Goal: Task Accomplishment & Management: Manage account settings

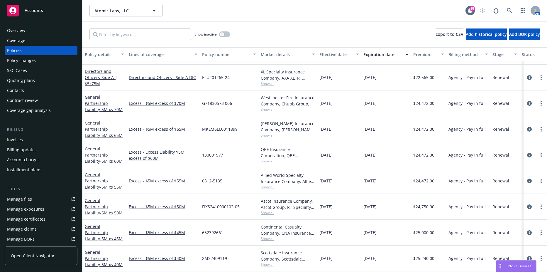
scroll to position [65, 0]
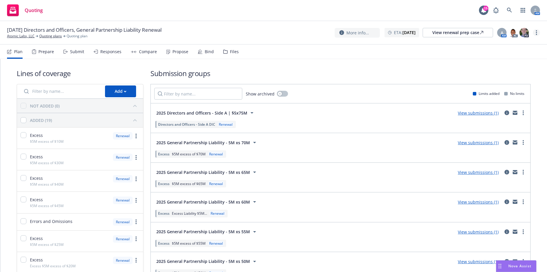
click at [536, 32] on link "more" at bounding box center [536, 32] width 7 height 7
click at [500, 58] on link "Rename quoting plan" at bounding box center [506, 56] width 65 height 12
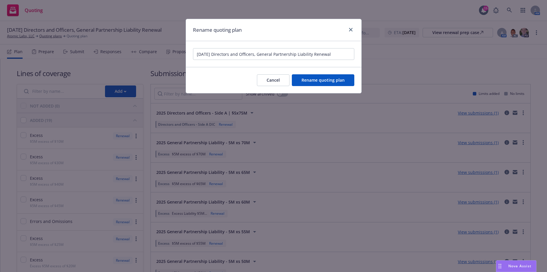
click at [216, 57] on input "12/05/25 Directors and Officers, General Partnership Liability Renewal" at bounding box center [273, 54] width 161 height 12
type input "12/05/25 - Quoting Plan (GPL, XS Layers 1-15)"
click button "Rename quoting plan" at bounding box center [323, 80] width 63 height 12
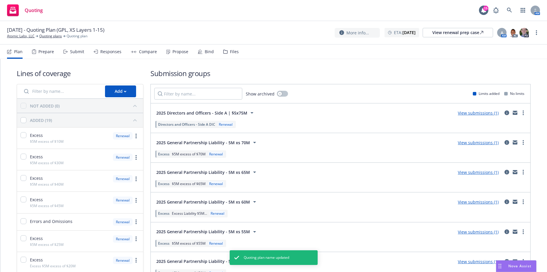
drag, startPoint x: 65, startPoint y: 29, endPoint x: 110, endPoint y: 29, distance: 44.9
click at [104, 29] on span "12/05/25 - Quoting Plan (GPL, XS Layers 1-15)" at bounding box center [55, 29] width 97 height 7
drag, startPoint x: 110, startPoint y: 29, endPoint x: 106, endPoint y: 30, distance: 4.1
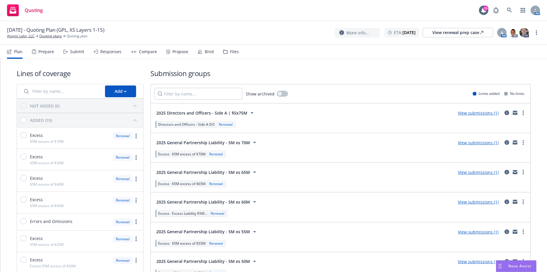
copy span "GPL, XS Layers 1-15"
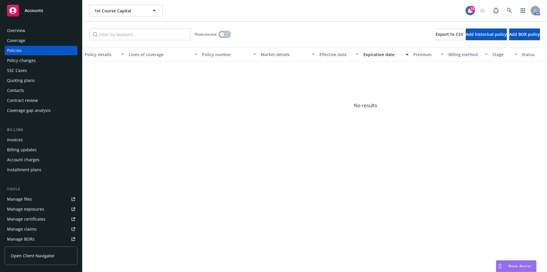
click at [227, 37] on button "button" at bounding box center [224, 34] width 11 height 6
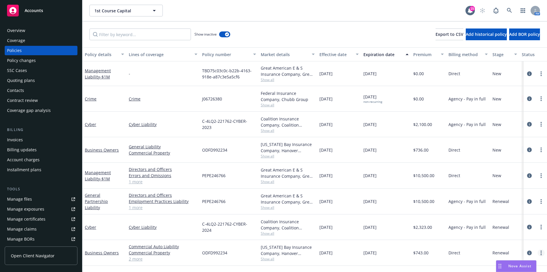
click at [542, 254] on link "more" at bounding box center [541, 252] width 7 height 7
click at [502, 185] on link "Renew with incumbent" at bounding box center [512, 186] width 69 height 12
select select "12"
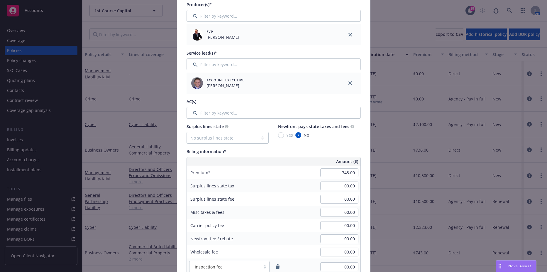
scroll to position [205, 0]
click at [333, 173] on input "743.00" at bounding box center [339, 172] width 38 height 9
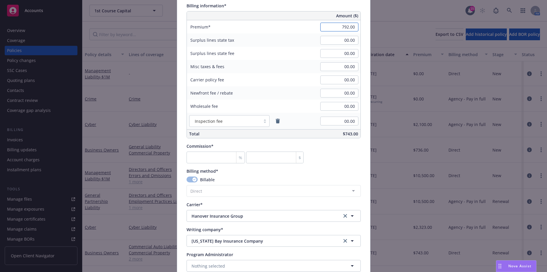
scroll to position [352, 0]
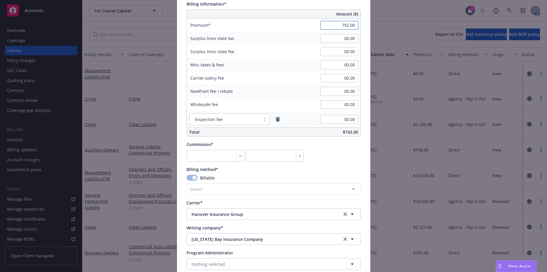
type input "792.00"
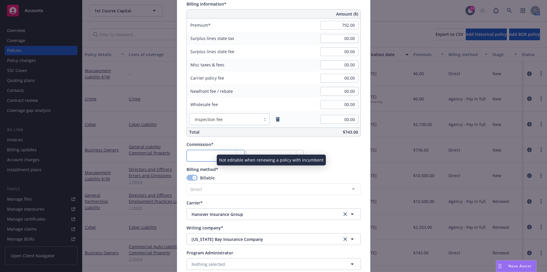
click at [208, 158] on input "number" at bounding box center [216, 156] width 59 height 12
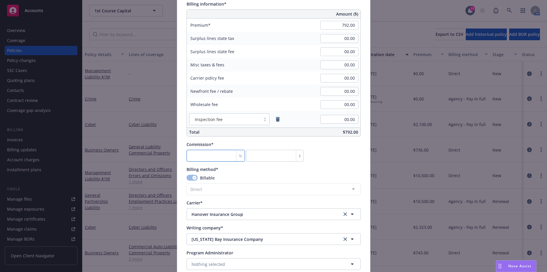
type input "1"
type input "7.92"
type input "15"
type input "118.8"
type input "15"
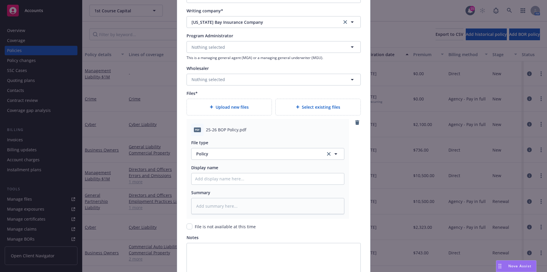
scroll to position [639, 0]
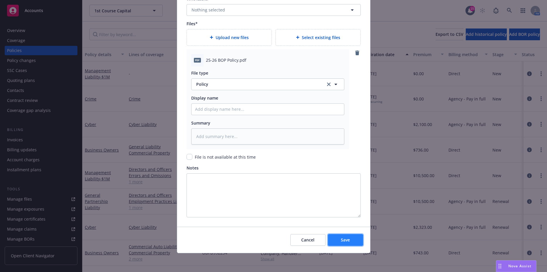
click at [341, 237] on span "Save" at bounding box center [345, 240] width 9 height 6
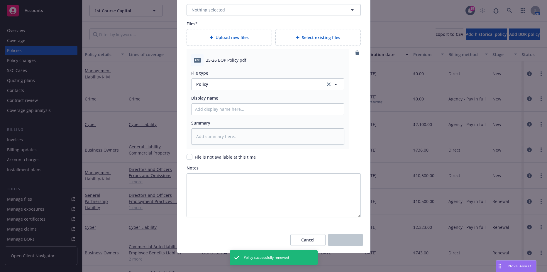
type textarea "x"
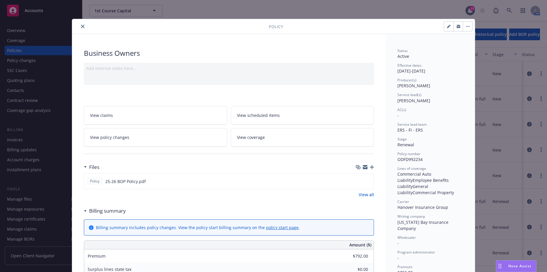
click at [444, 22] on button "button" at bounding box center [448, 26] width 9 height 9
select select "RENEWAL"
select select "12"
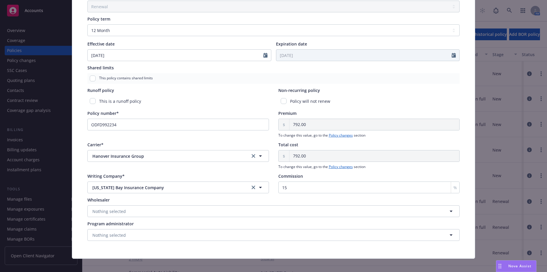
scroll to position [209, 0]
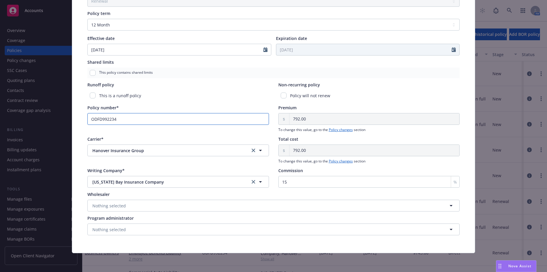
click at [154, 120] on input "ODFD992234" at bounding box center [178, 119] width 182 height 12
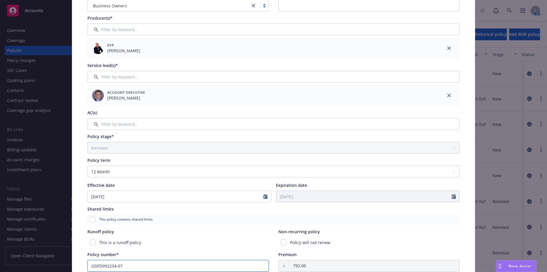
scroll to position [0, 0]
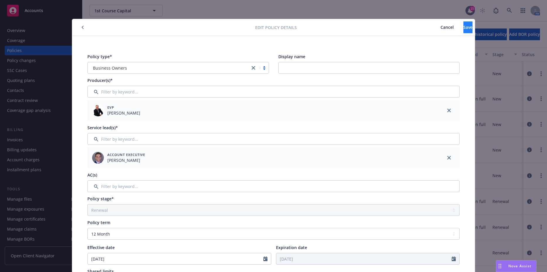
type input "ODFD992234-07"
click at [464, 27] on button "Save" at bounding box center [468, 27] width 9 height 12
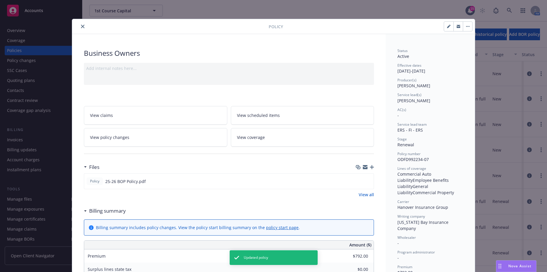
click at [83, 26] on button "close" at bounding box center [82, 26] width 7 height 7
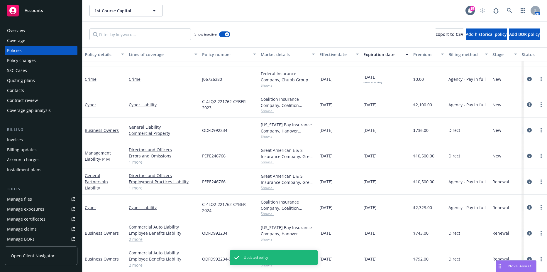
scroll to position [24, 0]
click at [540, 204] on link "more" at bounding box center [541, 207] width 7 height 7
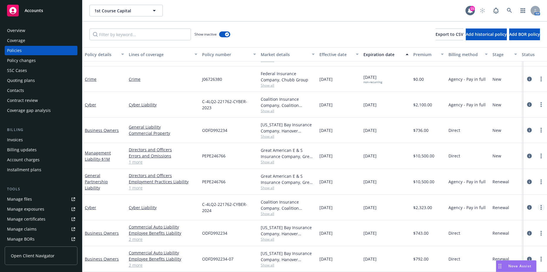
click at [541, 205] on icon "more" at bounding box center [541, 207] width 1 height 5
click at [502, 135] on link "Renew with incumbent" at bounding box center [510, 137] width 69 height 12
select select "12"
select select "CA"
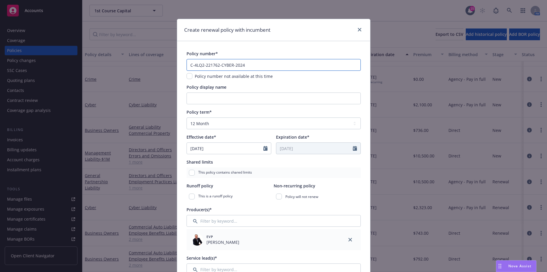
click at [252, 60] on input "C-4LQ2-221762-CYBER-2024" at bounding box center [274, 65] width 174 height 12
type input "C-4LQ2-221762-CYBER-2025"
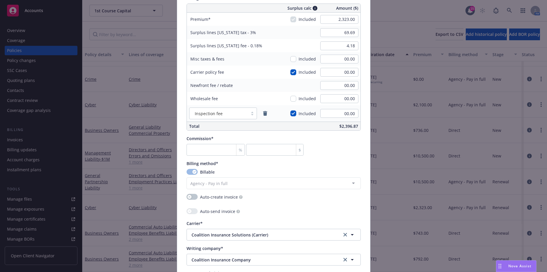
scroll to position [293, 0]
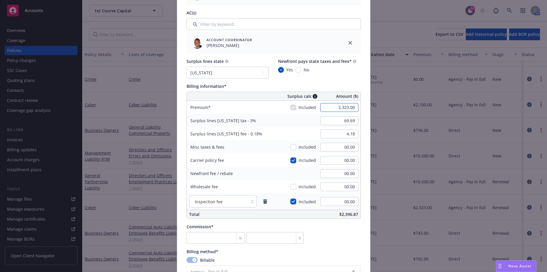
click at [331, 109] on input "2,323.00" at bounding box center [339, 107] width 38 height 9
type input "2,185.00"
type input "65.55"
type input "3.93"
click at [335, 119] on input "65.55" at bounding box center [339, 120] width 38 height 9
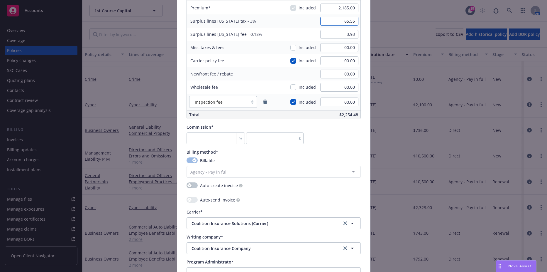
scroll to position [411, 0]
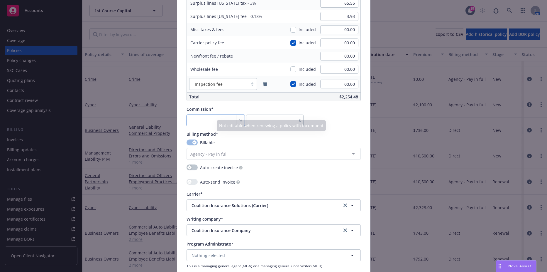
click at [204, 119] on input "number" at bounding box center [216, 120] width 59 height 12
type input "1"
type input "21.85"
type input "15"
type input "327.75"
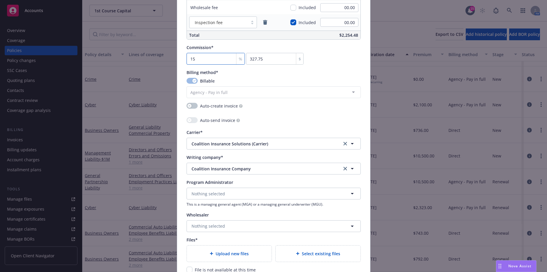
scroll to position [499, 0]
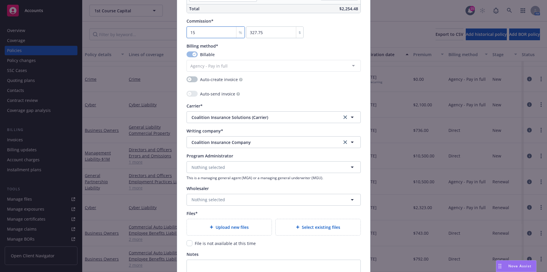
type input "15"
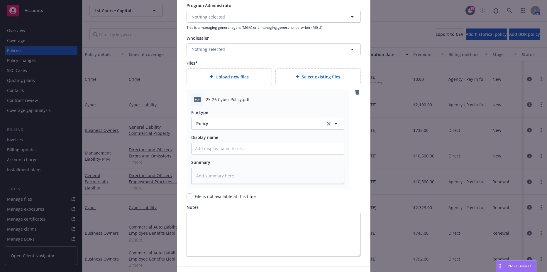
scroll to position [675, 0]
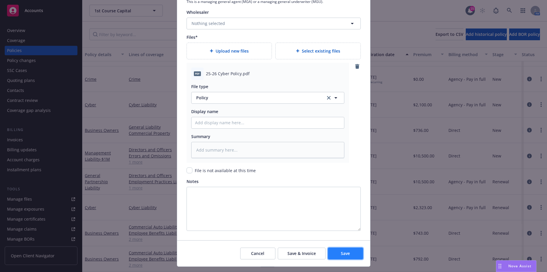
click at [341, 251] on span "Save" at bounding box center [345, 253] width 9 height 6
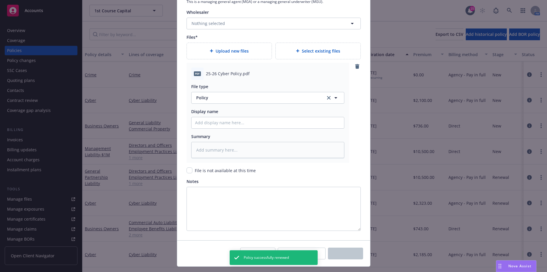
scroll to position [0, 0]
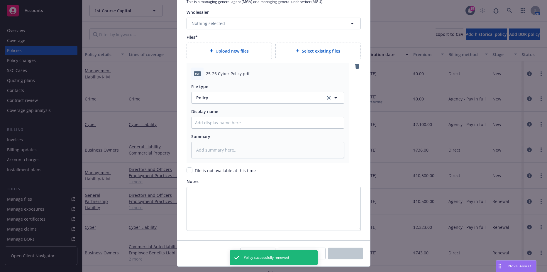
type textarea "x"
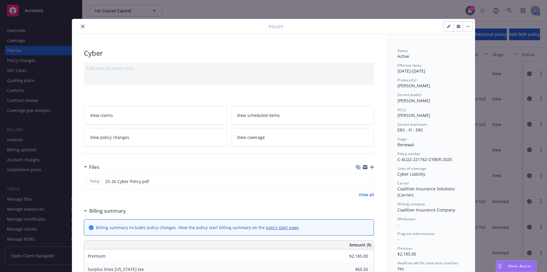
click at [81, 26] on icon "close" at bounding box center [83, 27] width 4 height 4
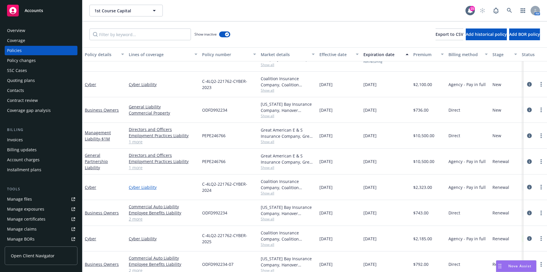
scroll to position [48, 0]
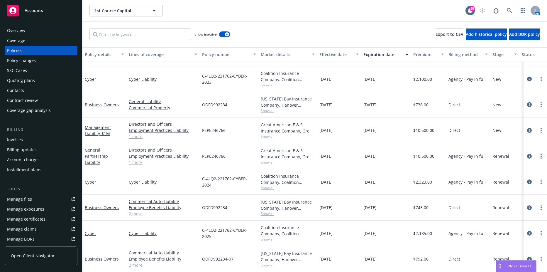
click at [540, 153] on link "more" at bounding box center [541, 156] width 7 height 7
click at [496, 174] on link "Renew with incumbent" at bounding box center [505, 176] width 69 height 12
select select "12"
select select "CA"
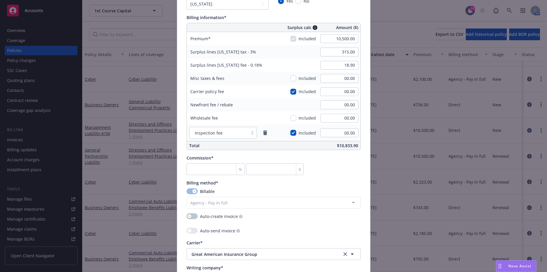
scroll to position [381, 0]
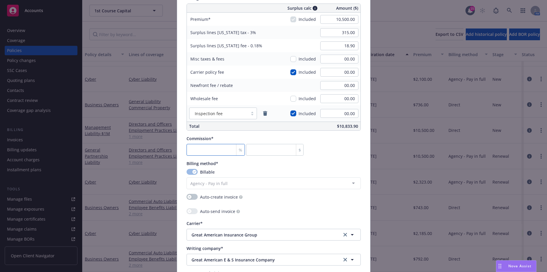
click at [209, 149] on input "number" at bounding box center [216, 150] width 59 height 12
type input "1"
type input "105"
type input "17"
type input "1785"
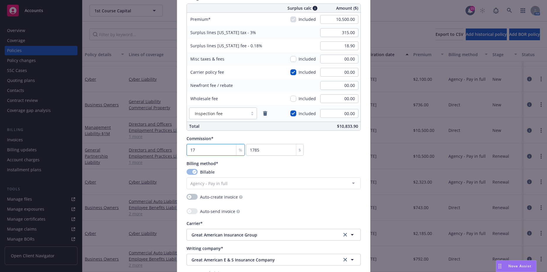
type input "17.5"
type input "1837.5"
type input "17.50"
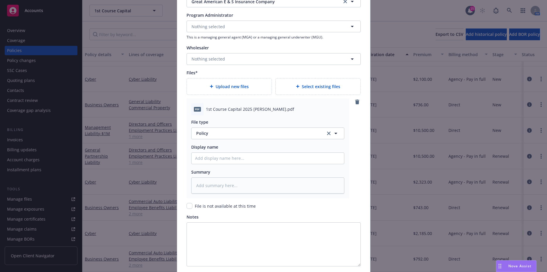
scroll to position [688, 0]
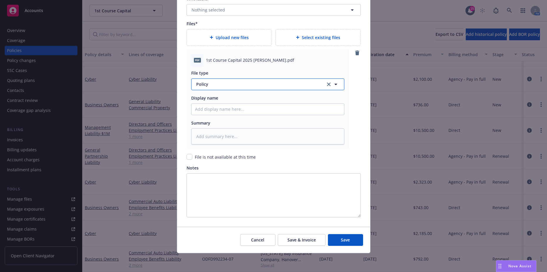
type textarea "x"
click at [247, 81] on span "Policy" at bounding box center [257, 84] width 123 height 6
type input "binder"
click at [228, 103] on div "Binder" at bounding box center [268, 100] width 146 height 9
click at [335, 242] on button "Save" at bounding box center [345, 240] width 35 height 12
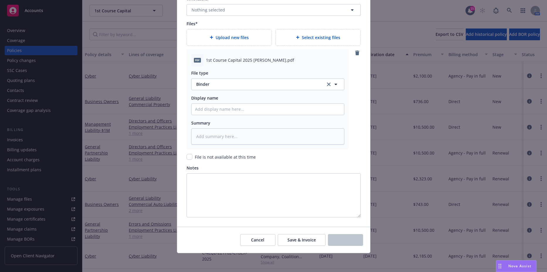
scroll to position [0, 0]
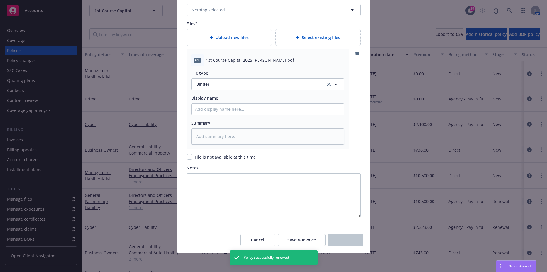
type textarea "x"
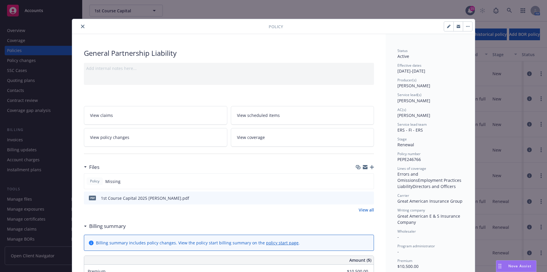
click at [81, 27] on icon "close" at bounding box center [83, 27] width 4 height 4
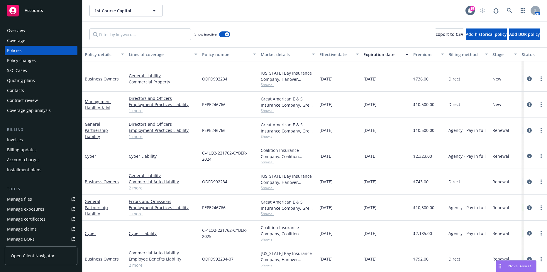
scroll to position [72, 0]
click at [22, 138] on div "Invoices" at bounding box center [15, 139] width 16 height 9
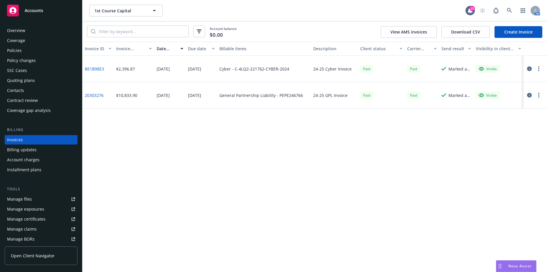
click at [110, 151] on div "Invoice ID Invoice amount Date issued Due date Billable items Description Clien…" at bounding box center [314, 157] width 465 height 230
click at [506, 33] on link "Create Invoice" at bounding box center [519, 32] width 48 height 12
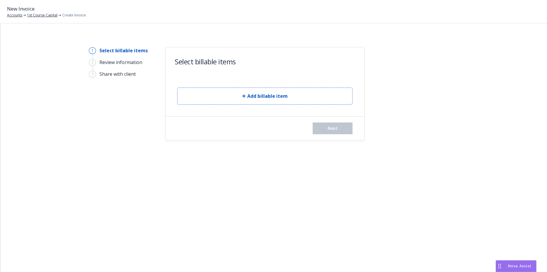
click at [220, 91] on button "Add billable item" at bounding box center [264, 95] width 175 height 17
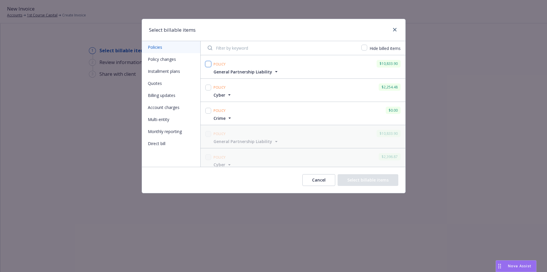
click at [209, 66] on input "checkbox" at bounding box center [208, 64] width 6 height 6
checkbox input "true"
click at [207, 86] on input "checkbox" at bounding box center [208, 88] width 6 height 6
checkbox input "true"
click at [366, 180] on button "Select billable items" at bounding box center [368, 180] width 61 height 12
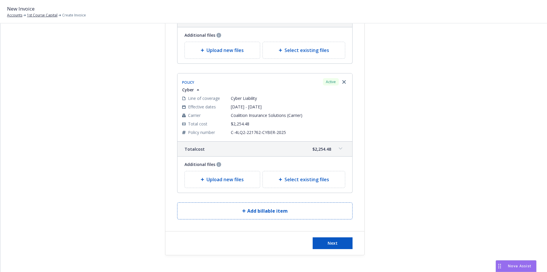
scroll to position [147, 0]
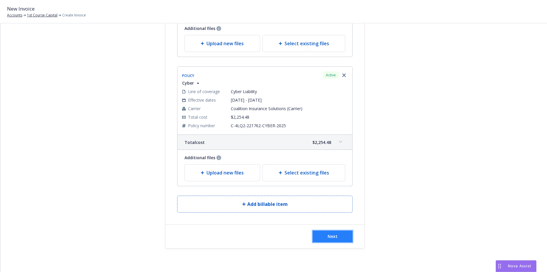
click at [330, 236] on span "Next" at bounding box center [333, 236] width 10 height 6
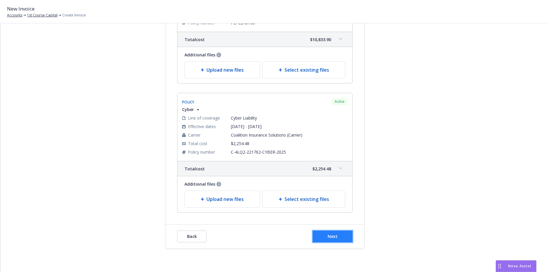
click at [321, 238] on button "Next" at bounding box center [333, 236] width 40 height 12
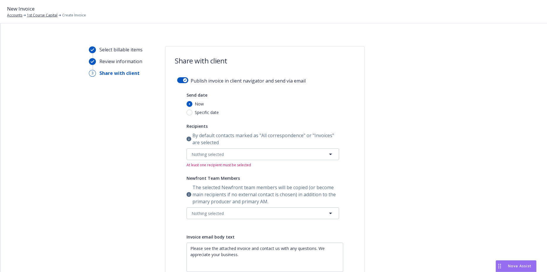
scroll to position [0, 0]
click at [183, 84] on div "Publish invoice in client navigator and send via email" at bounding box center [264, 85] width 175 height 14
click at [183, 82] on div "button" at bounding box center [185, 81] width 4 height 4
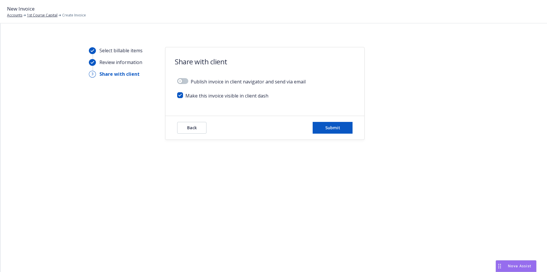
click at [114, 48] on div "Select billable items" at bounding box center [120, 50] width 43 height 7
click at [193, 125] on span "Back" at bounding box center [192, 128] width 10 height 6
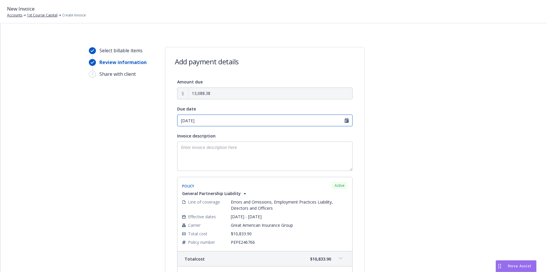
select select "August"
select select "2025"
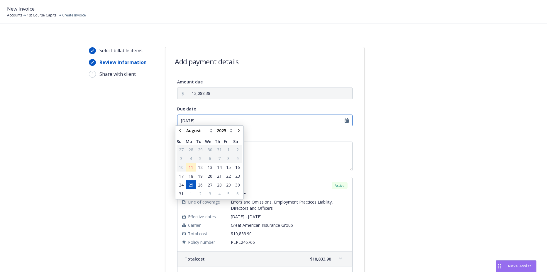
click at [201, 117] on input "08/25/2025" at bounding box center [264, 120] width 175 height 12
click at [228, 178] on span "22" at bounding box center [228, 178] width 5 height 6
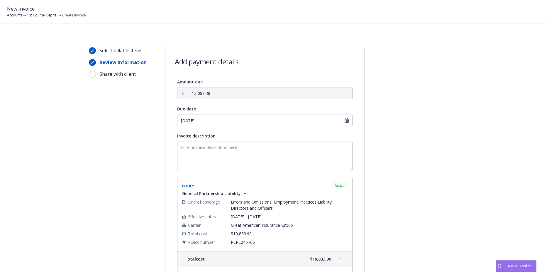
type input "08/22/2025"
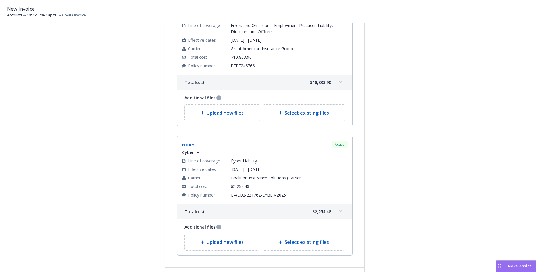
scroll to position [219, 0]
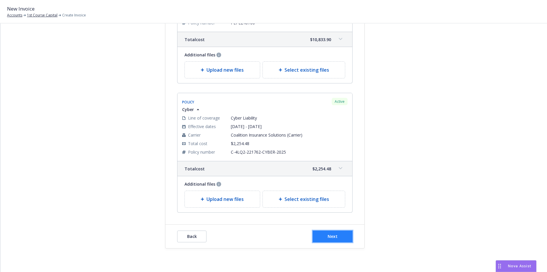
click at [332, 239] on button "Next" at bounding box center [333, 236] width 40 height 12
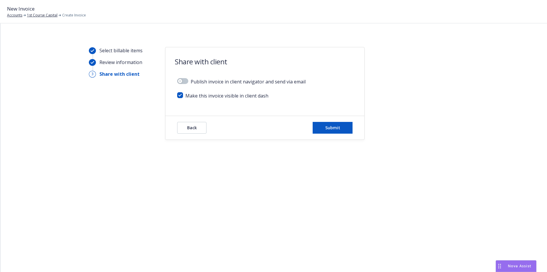
scroll to position [0, 0]
click at [321, 129] on button "Submit" at bounding box center [333, 128] width 40 height 12
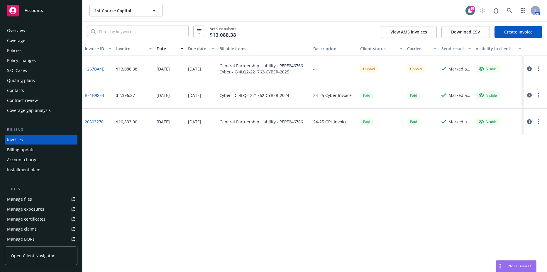
click at [96, 67] on link "1267BA4E" at bounding box center [94, 69] width 19 height 6
click at [19, 48] on div "Policies" at bounding box center [14, 50] width 15 height 9
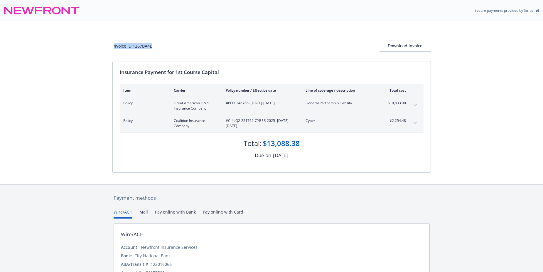
drag, startPoint x: 160, startPoint y: 52, endPoint x: 112, endPoint y: 49, distance: 48.8
click at [112, 49] on div "Invoice ID: 1267BA4E Download Invoice Insurance Payment for 1st Course Capital …" at bounding box center [271, 102] width 543 height 163
copy div "Invoice ID: 1267BA4E"
click at [398, 50] on div "Download Invoice" at bounding box center [404, 45] width 51 height 11
drag, startPoint x: 185, startPoint y: 16, endPoint x: 185, endPoint y: 57, distance: 41.4
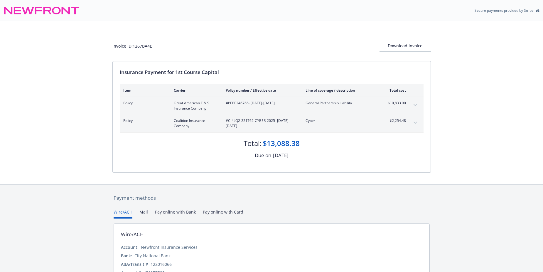
click at [184, 57] on div "Invoice ID: 1267BA4E Download Invoice" at bounding box center [271, 41] width 318 height 40
drag, startPoint x: 389, startPoint y: 121, endPoint x: 407, endPoint y: 121, distance: 17.6
click at [407, 121] on div "Policy Coalition Insurance Company #C-4LQ2-221762-CYBER-2025 - [DATE]-[DATE] Cy…" at bounding box center [272, 123] width 304 height 18
drag, startPoint x: 407, startPoint y: 121, endPoint x: 400, endPoint y: 121, distance: 6.8
copy span "$2,254.48"
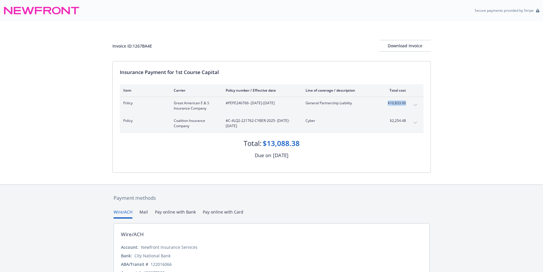
drag, startPoint x: 387, startPoint y: 102, endPoint x: 407, endPoint y: 103, distance: 19.4
click at [407, 103] on div "Policy Great American E & S Insurance Company #PEPE246766 - [DATE]-[DATE] Gener…" at bounding box center [272, 106] width 304 height 18
drag, startPoint x: 407, startPoint y: 103, endPoint x: 387, endPoint y: 102, distance: 20.0
copy span "$10,833.90"
drag, startPoint x: 229, startPoint y: 120, endPoint x: 273, endPoint y: 121, distance: 44.9
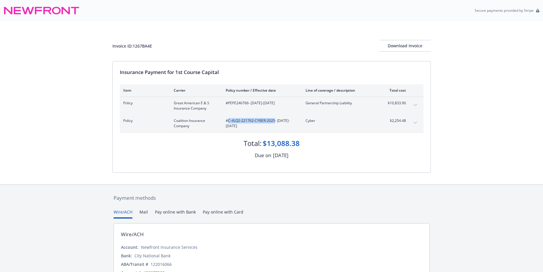
click at [273, 121] on span "#C-4LQ2-221762-CYBER-2025 - [DATE]-[DATE]" at bounding box center [261, 123] width 70 height 11
drag, startPoint x: 273, startPoint y: 121, endPoint x: 264, endPoint y: 118, distance: 10.5
copy span "C-4LQ2-221762-CYBER-2025"
drag, startPoint x: 244, startPoint y: 110, endPoint x: 240, endPoint y: 106, distance: 6.0
click at [244, 110] on div "#PEPE246766 - [DATE]-[DATE]" at bounding box center [261, 105] width 70 height 11
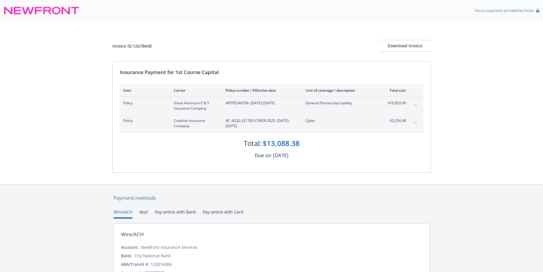
click at [233, 101] on span "#PEPE246766 - [DATE]-[DATE]" at bounding box center [261, 102] width 70 height 5
click at [233, 101] on span "#PEPE246766 - 08/01/2025-08/01/2026" at bounding box center [261, 102] width 70 height 5
copy span "PEPE246766"
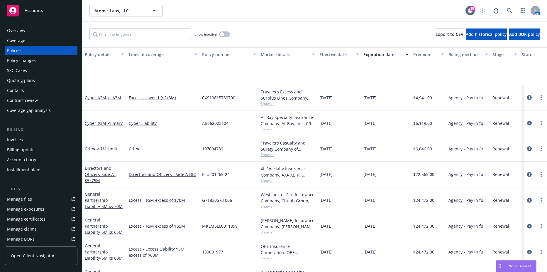
scroll to position [65, 0]
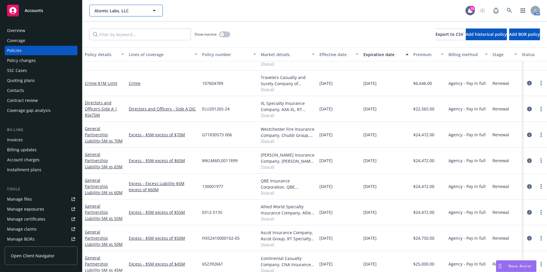
click at [114, 13] on span "Atomic Labs, LLC" at bounding box center [119, 11] width 51 height 6
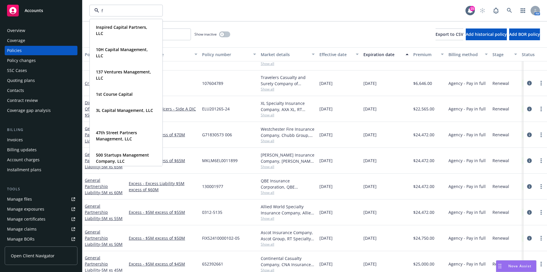
type input "fe"
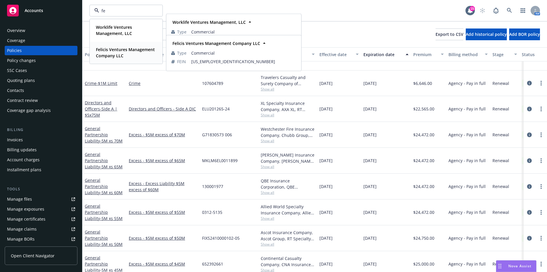
click at [104, 48] on strong "Felicis Ventures Management Company LLC" at bounding box center [125, 53] width 59 height 12
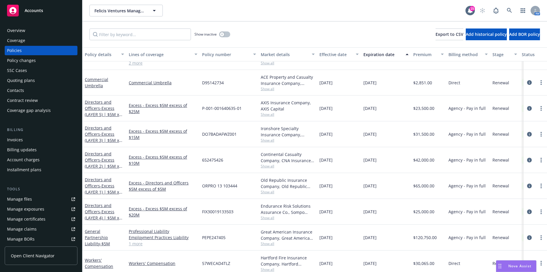
click at [36, 91] on div "Contacts" at bounding box center [41, 90] width 68 height 9
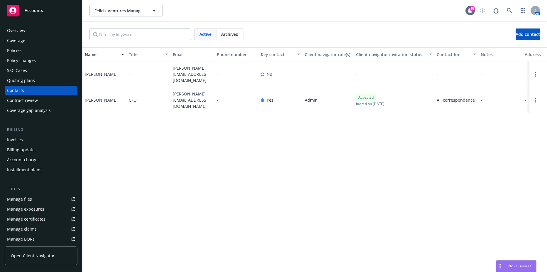
click at [506, 43] on div "Active Archived Add contact" at bounding box center [314, 34] width 465 height 26
click at [516, 38] on button "Add contact" at bounding box center [528, 34] width 24 height 12
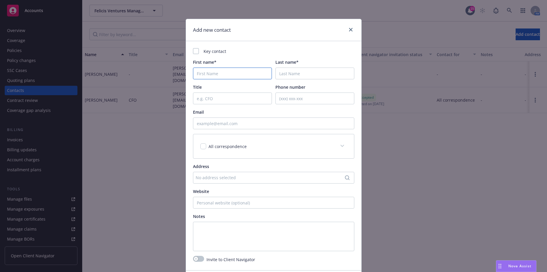
click at [229, 68] on input "First name*" at bounding box center [232, 73] width 79 height 12
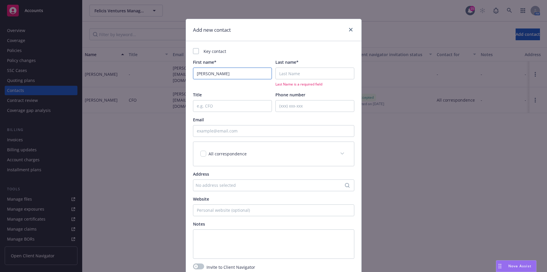
type input "[PERSON_NAME]"
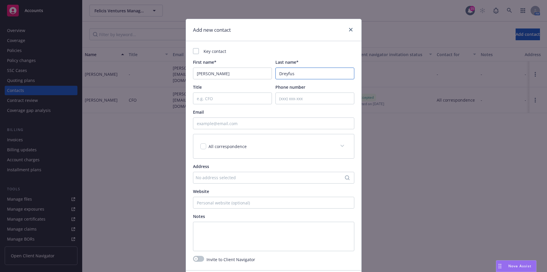
type input "Dreyfus"
click at [233, 62] on div "First name*" at bounding box center [232, 62] width 79 height 6
click at [213, 120] on input "Email" at bounding box center [273, 123] width 161 height 12
paste input "[EMAIL_ADDRESS][DOMAIN_NAME]"
type input "[EMAIL_ADDRESS][DOMAIN_NAME]"
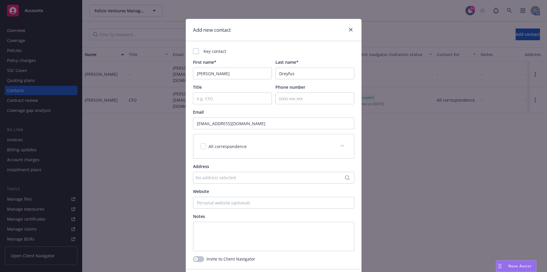
click at [237, 112] on div "Email" at bounding box center [273, 112] width 161 height 6
click at [321, 144] on div "All correspondence" at bounding box center [266, 146] width 133 height 6
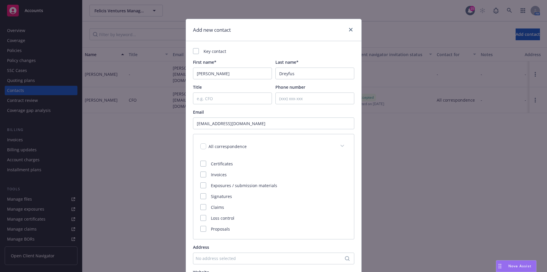
click at [321, 144] on div "All correspondence" at bounding box center [266, 146] width 133 height 6
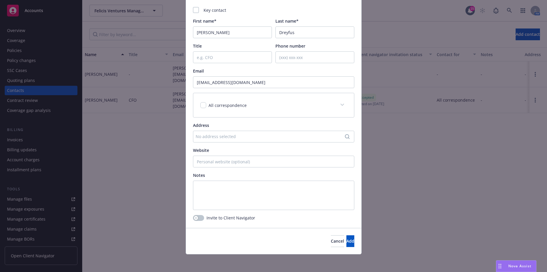
scroll to position [42, 0]
click at [347, 239] on span "Add" at bounding box center [351, 240] width 8 height 6
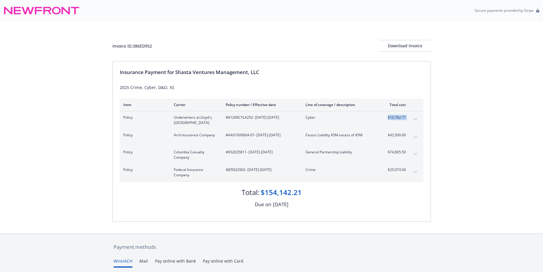
drag, startPoint x: 389, startPoint y: 117, endPoint x: 415, endPoint y: 117, distance: 25.8
click at [415, 117] on div "Policy Underwriters at Lloyd's, London #K1206CYLA252 - 08/10/2025-08/10/2026 Cy…" at bounding box center [272, 120] width 304 height 18
drag, startPoint x: 415, startPoint y: 117, endPoint x: 387, endPoint y: 116, distance: 28.5
copy tbody "$10,762.71 Premium Surplus lines California tax Surplus lines California fee Ca…"
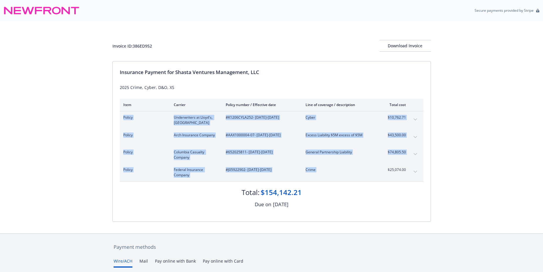
drag, startPoint x: 386, startPoint y: 169, endPoint x: 411, endPoint y: 172, distance: 24.8
click at [411, 172] on div "Policy Federal Insurance Company #J05922902 - 08/10/2025-08/10/2026 Crime $25,0…" at bounding box center [272, 172] width 304 height 18
drag, startPoint x: 411, startPoint y: 172, endPoint x: 399, endPoint y: 171, distance: 12.0
copy tbody "Policy Underwriters at Lloyd's, London #K1206CYLA252 - 08/10/2025-08/10/2026 Cy…"
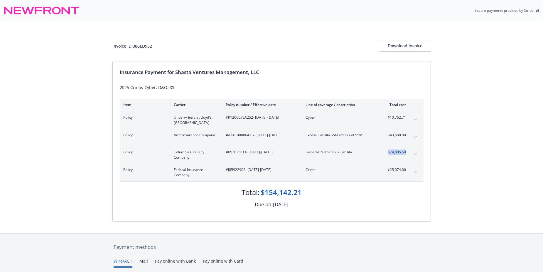
drag, startPoint x: 386, startPoint y: 149, endPoint x: 409, endPoint y: 152, distance: 23.0
click at [409, 152] on div "Policy Columbia Casualty Company #652025811 - 08/10/2025-08/10/2026 General Par…" at bounding box center [272, 155] width 304 height 18
click at [410, 152] on div "Policy Columbia Casualty Company #652025811 - 08/10/2025-08/10/2026 General Par…" at bounding box center [272, 155] width 304 height 18
copy tbody "$74,805.50 Premium Surplus lines California tax Surplus lines California fee"
drag, startPoint x: 386, startPoint y: 134, endPoint x: 403, endPoint y: 136, distance: 16.6
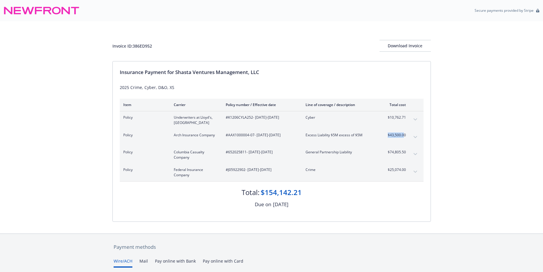
click at [403, 136] on span "$43,500.00" at bounding box center [395, 134] width 22 height 5
drag, startPoint x: 403, startPoint y: 136, endPoint x: 395, endPoint y: 136, distance: 8.2
click at [395, 136] on span "$43,500.00" at bounding box center [395, 134] width 22 height 5
drag, startPoint x: 386, startPoint y: 135, endPoint x: 412, endPoint y: 136, distance: 26.1
click at [412, 136] on div "Policy Arch Insurance Company #AAX1000004-07 - 08/10/2025-08/10/2026 Excess Lia…" at bounding box center [272, 137] width 304 height 17
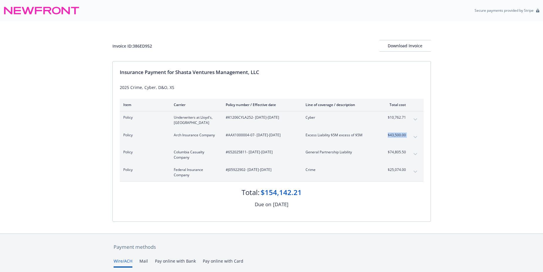
drag, startPoint x: 412, startPoint y: 136, endPoint x: 404, endPoint y: 133, distance: 8.5
copy tbody "$43,500.00 Premium"
click at [230, 169] on span "#J05922902 - 08/10/2025-08/10/2026" at bounding box center [261, 169] width 70 height 5
copy span "J05922902"
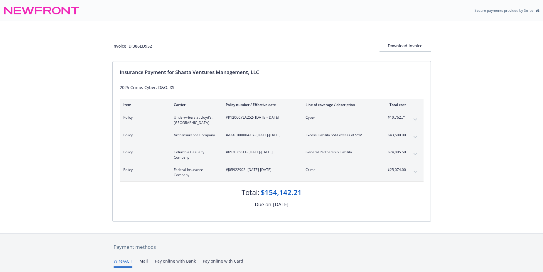
click at [238, 115] on span "#K1206CYLA252 - 08/10/2025-08/10/2026" at bounding box center [261, 117] width 70 height 5
copy span "K1206CYLA252"
click at [231, 152] on span "#652025811 - 08/10/2025-08/10/2026" at bounding box center [261, 151] width 70 height 5
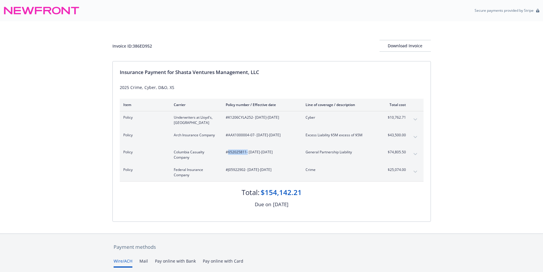
copy span "652025811"
drag, startPoint x: 229, startPoint y: 135, endPoint x: 253, endPoint y: 136, distance: 24.4
click at [253, 136] on span "#AAX1000004-07 - 08/10/2025-08/10/2026" at bounding box center [261, 134] width 70 height 5
drag, startPoint x: 253, startPoint y: 136, endPoint x: 248, endPoint y: 135, distance: 5.6
copy span "AAX1000004-07"
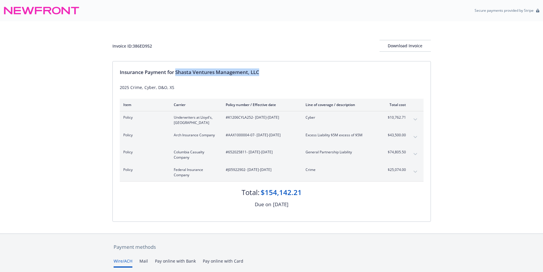
drag, startPoint x: 176, startPoint y: 72, endPoint x: 261, endPoint y: 70, distance: 85.4
click at [261, 70] on div "Insurance Payment for Shasta Ventures Management, LLC" at bounding box center [272, 72] width 304 height 8
drag, startPoint x: 261, startPoint y: 70, endPoint x: 249, endPoint y: 71, distance: 12.1
copy div "Shasta Ventures Management, LLC"
click at [168, 46] on div "Invoice ID: 386ED952 Download Invoice" at bounding box center [271, 46] width 318 height 12
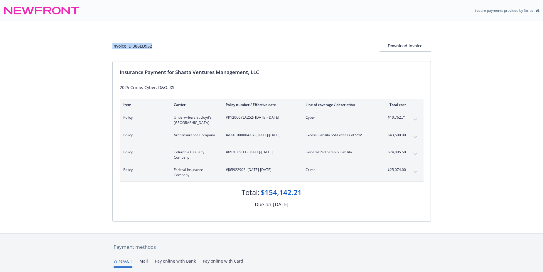
drag, startPoint x: 155, startPoint y: 45, endPoint x: 86, endPoint y: 46, distance: 68.7
click at [86, 46] on div "Invoice ID: 386ED952 Download Invoice Insurance Payment for Shasta Ventures Man…" at bounding box center [271, 127] width 543 height 212
drag, startPoint x: 86, startPoint y: 46, endPoint x: 152, endPoint y: 43, distance: 65.8
copy div "Invoice ID: 386ED952"
click at [420, 47] on div "Download Invoice" at bounding box center [404, 45] width 51 height 11
